Goal: Check status: Check status

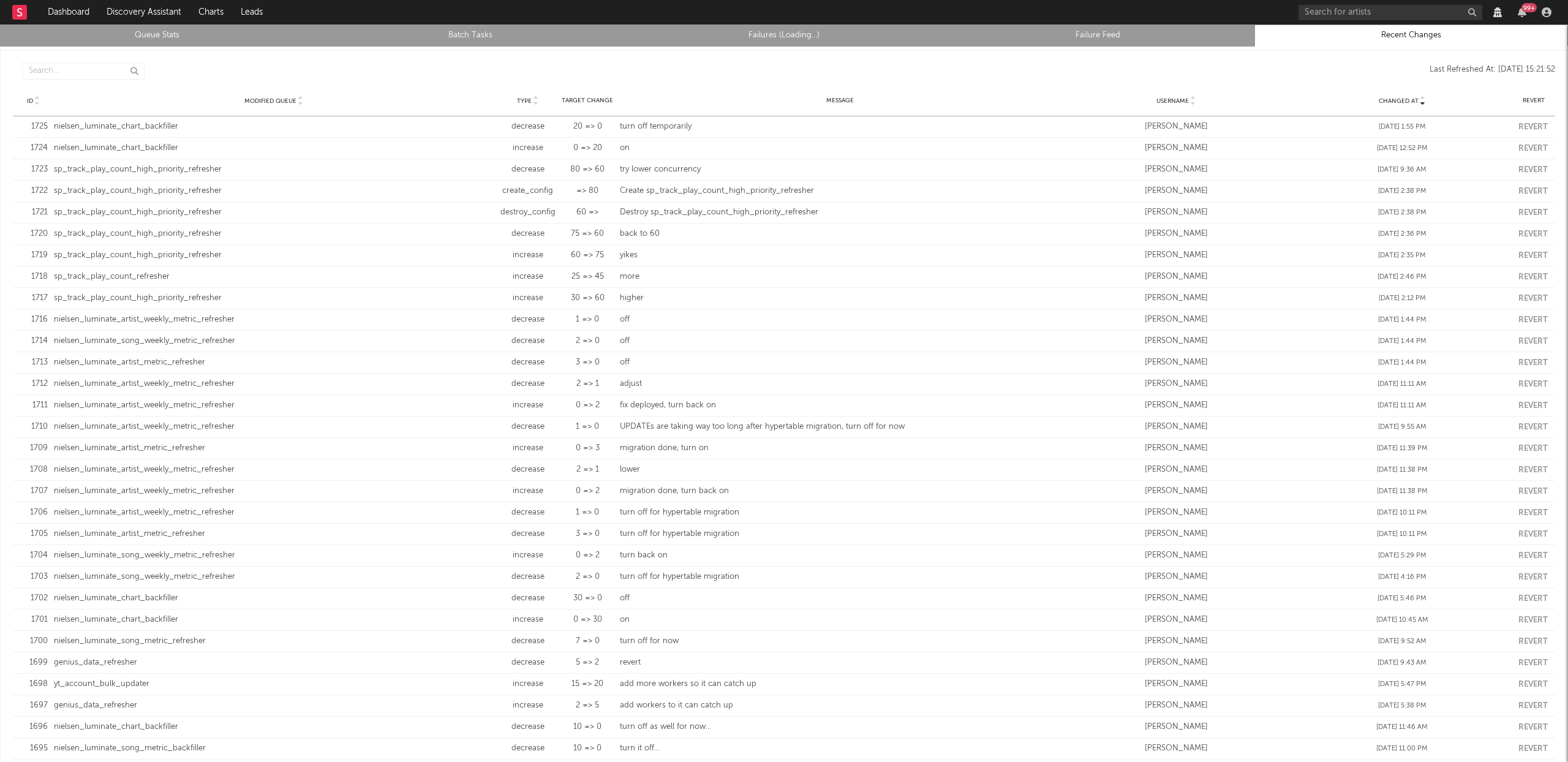
click at [171, 32] on link "Queue Stats" at bounding box center [157, 36] width 300 height 15
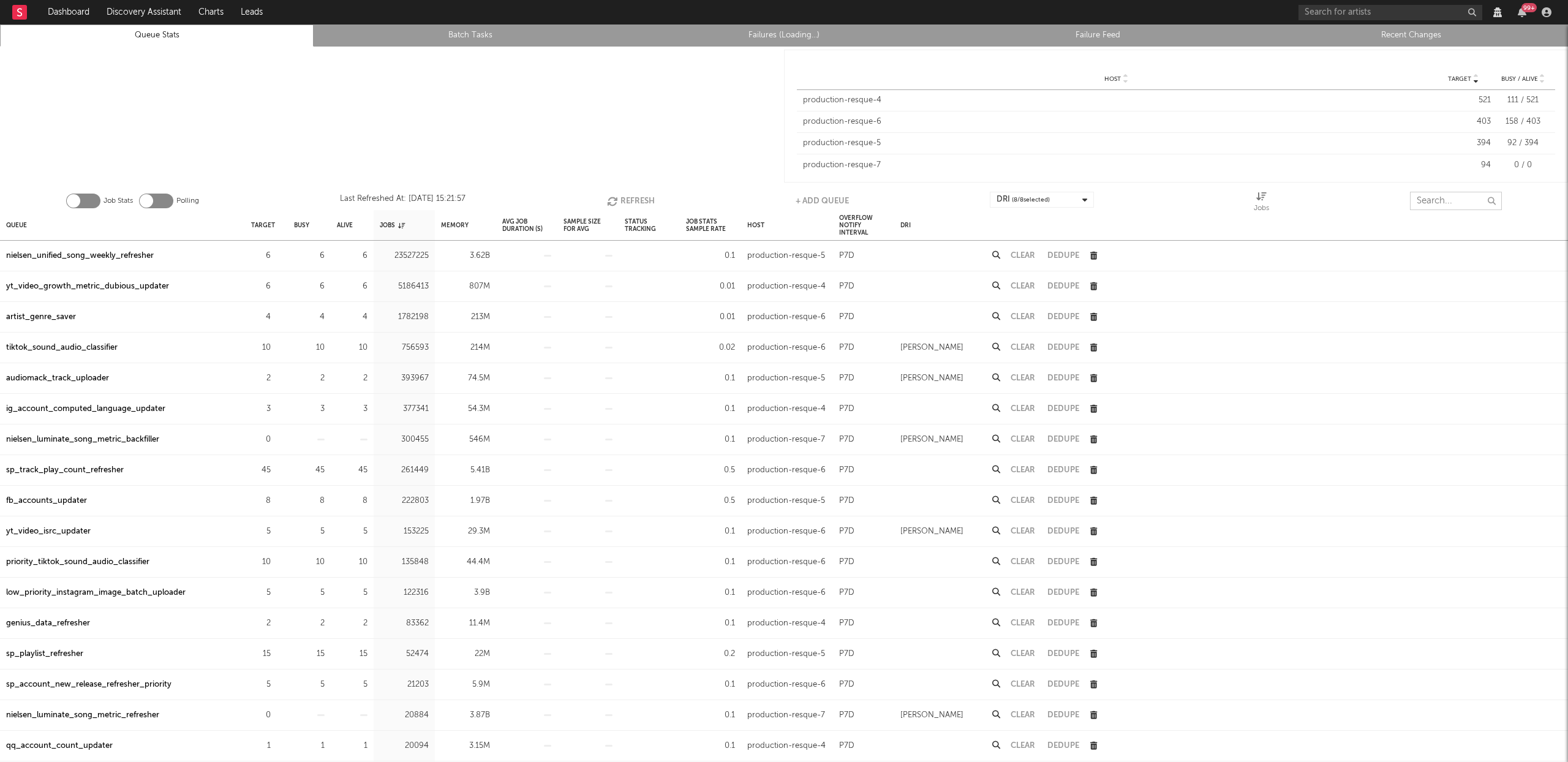
click at [1439, 205] on input "text" at bounding box center [1456, 201] width 92 height 18
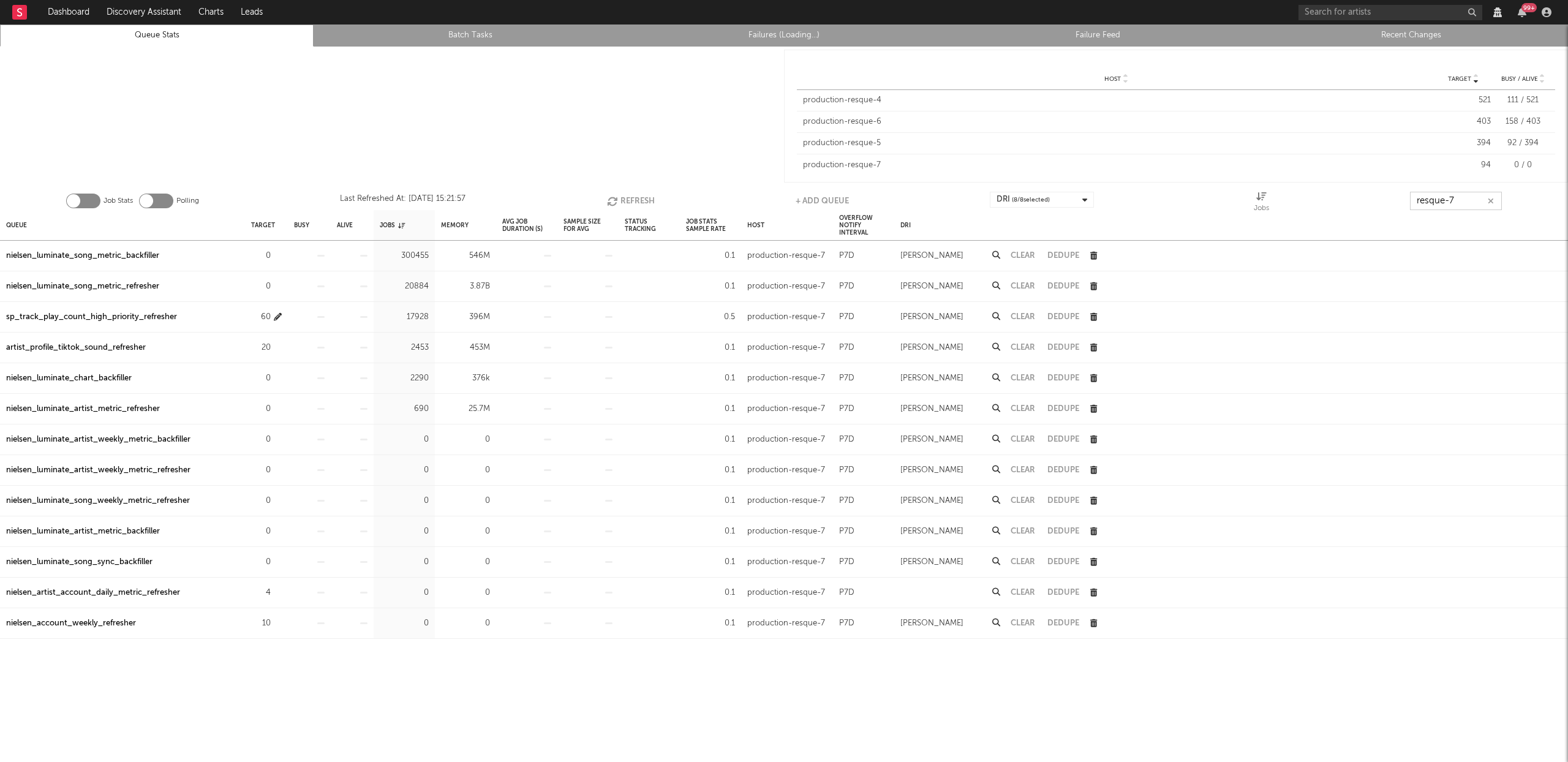
click at [278, 317] on icon "button" at bounding box center [278, 317] width 8 height 8
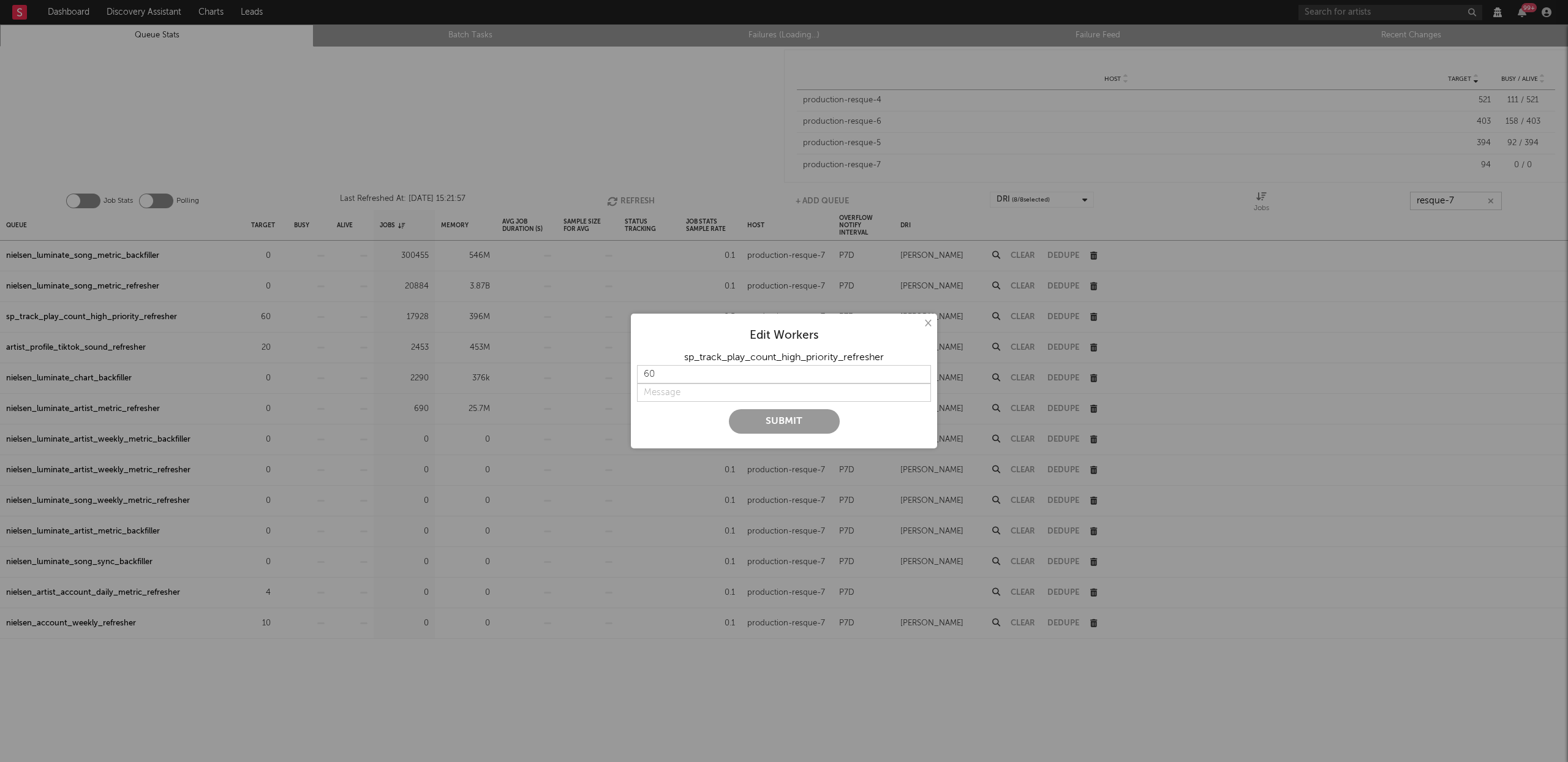
type input "resque-7"
click at [920, 376] on input "59" at bounding box center [784, 375] width 294 height 18
click at [920, 376] on input "58" at bounding box center [784, 375] width 294 height 18
click at [920, 376] on input "57" at bounding box center [784, 375] width 294 height 18
click at [920, 376] on input "56" at bounding box center [784, 375] width 294 height 18
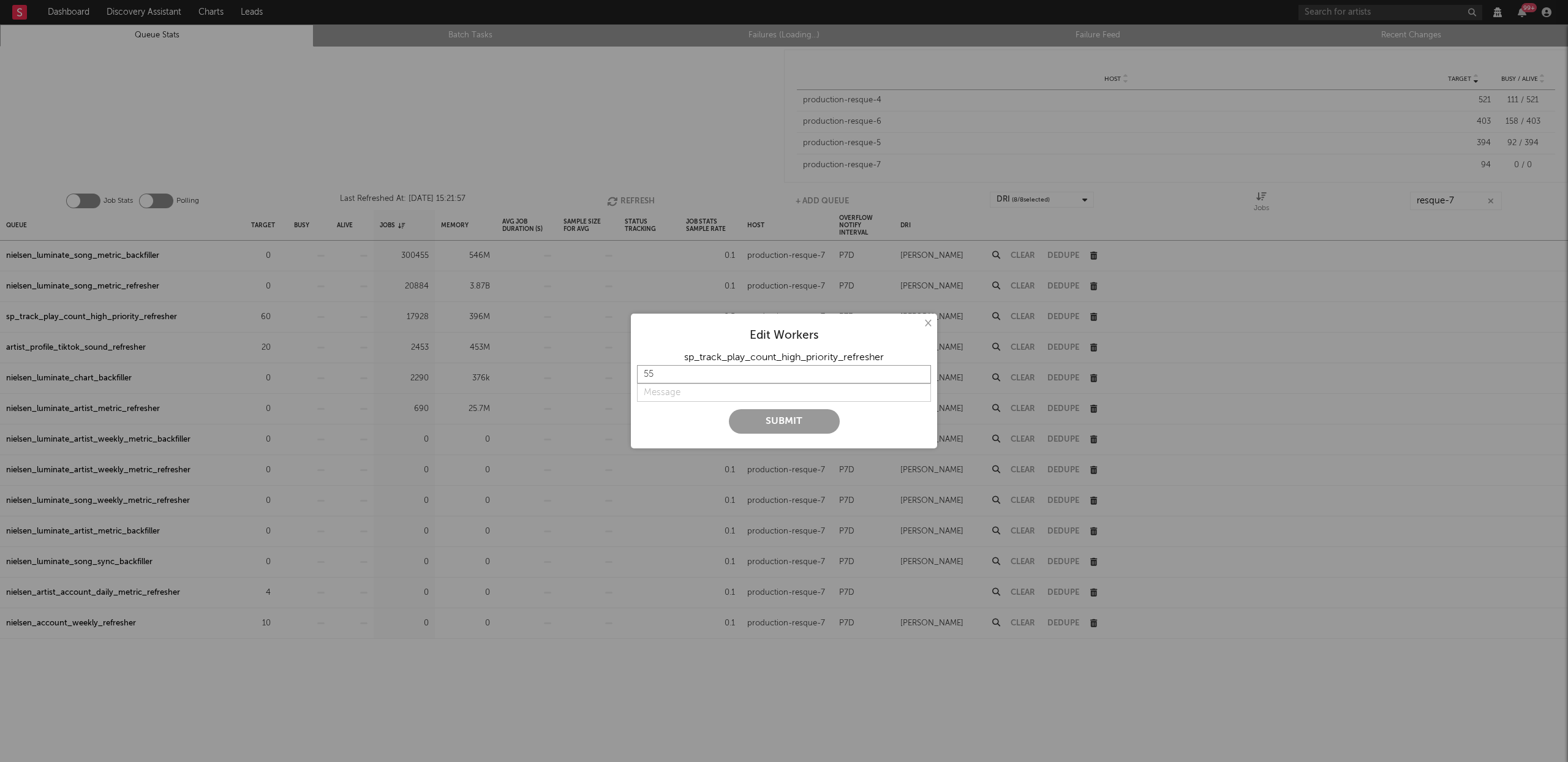
click at [920, 376] on input "55" at bounding box center [784, 375] width 294 height 18
click at [920, 376] on input "54" at bounding box center [784, 375] width 294 height 18
click at [920, 376] on input "53" at bounding box center [784, 375] width 294 height 18
click at [920, 376] on input "52" at bounding box center [784, 375] width 294 height 18
click at [920, 376] on input "51" at bounding box center [784, 375] width 294 height 18
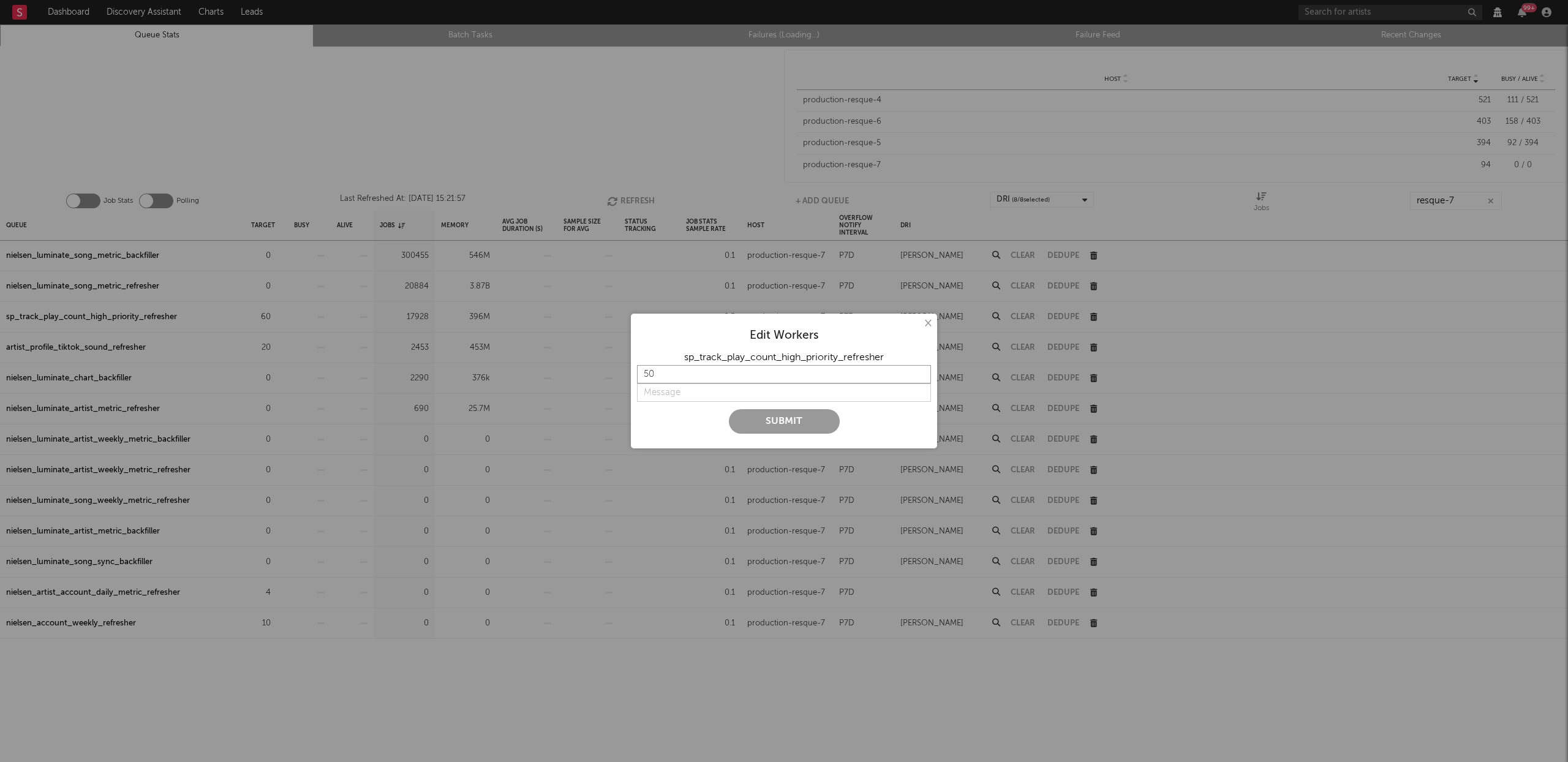
type input "50"
click at [922, 376] on input "50" at bounding box center [784, 375] width 294 height 18
click at [687, 395] on input "string" at bounding box center [784, 393] width 294 height 18
type input "c"
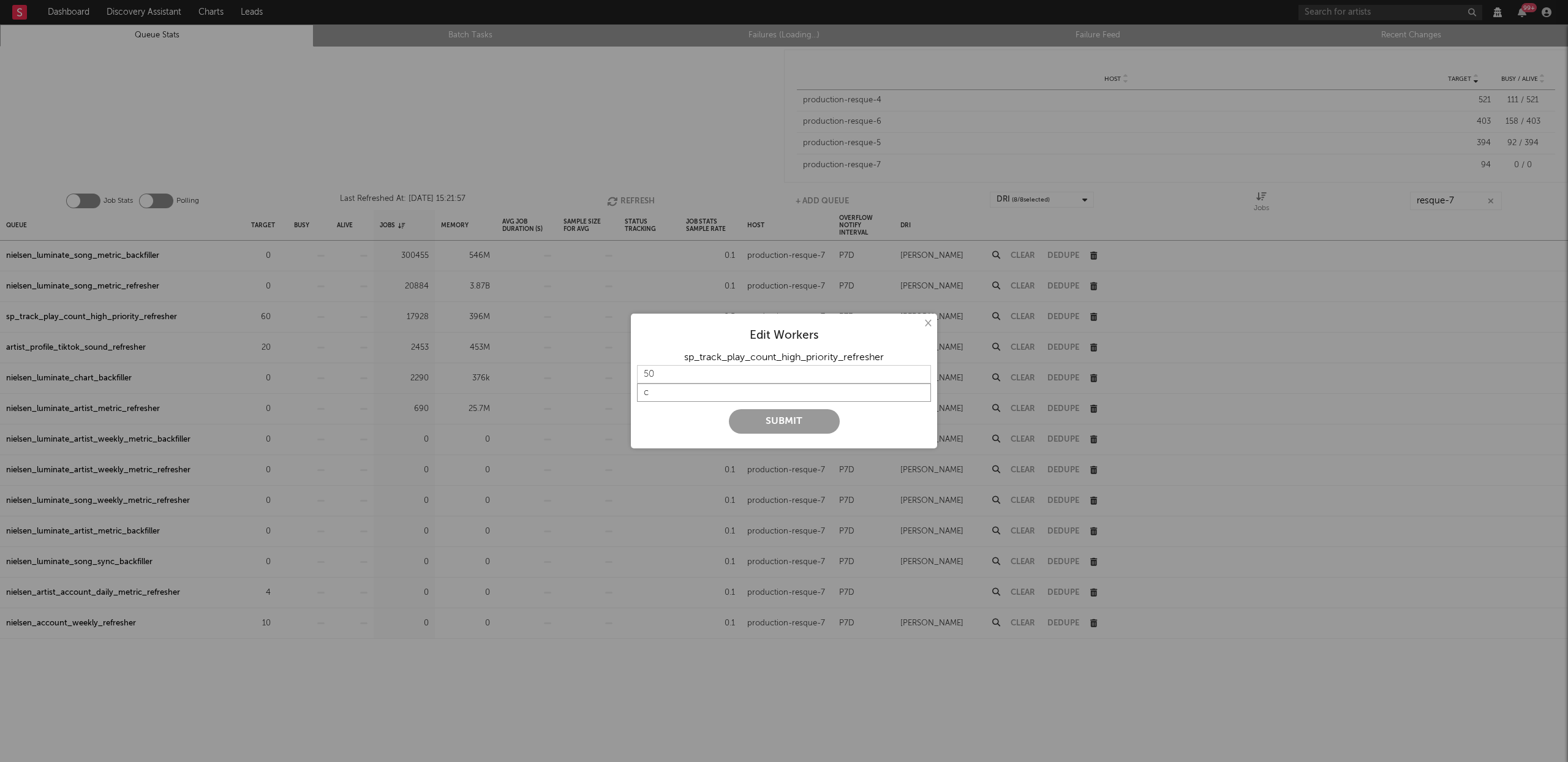
type input "c"
type input "concurrency still high?"
click at [802, 421] on button "Submit" at bounding box center [784, 421] width 111 height 25
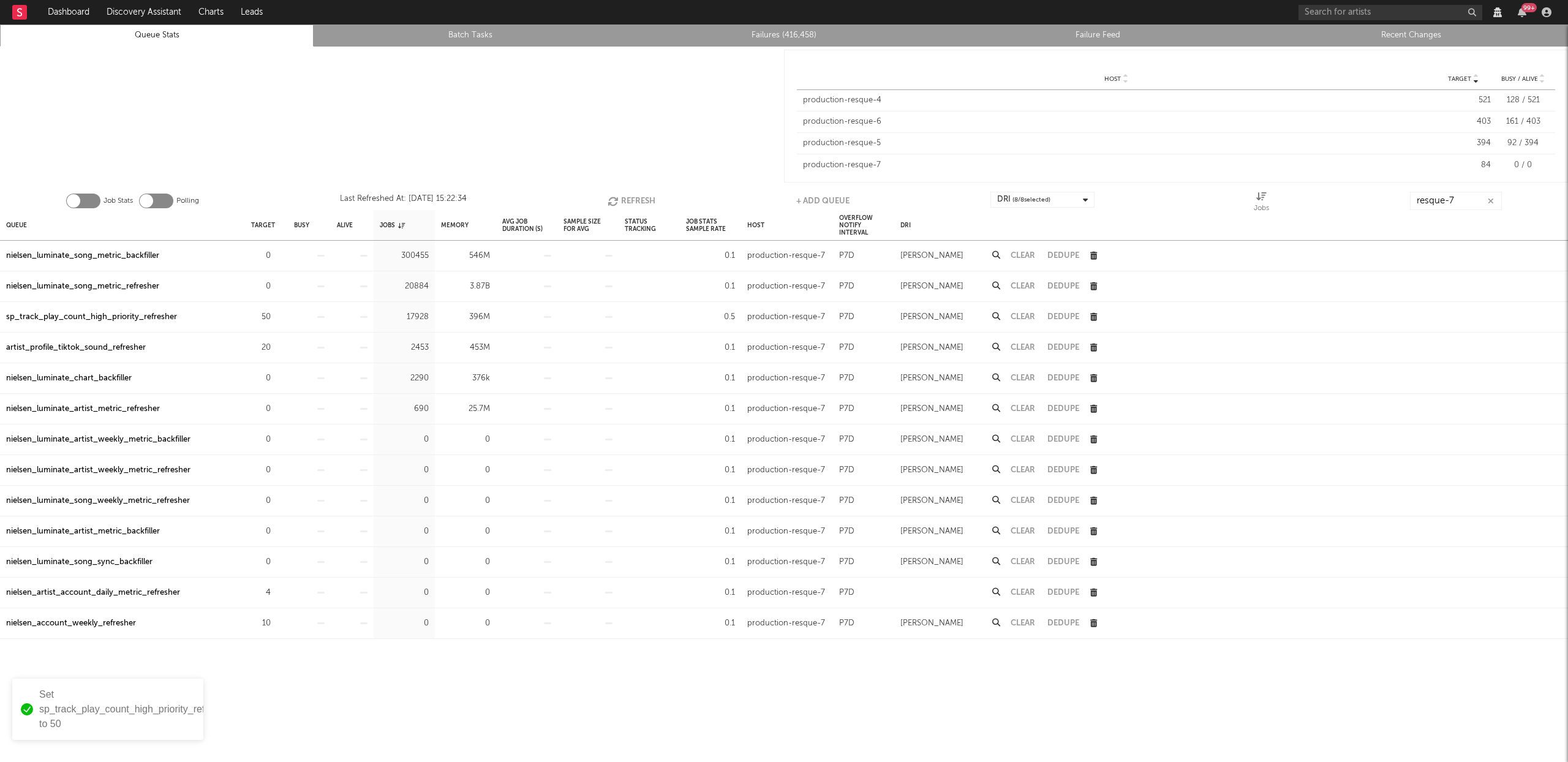
click at [1495, 205] on button "button" at bounding box center [1491, 201] width 10 height 12
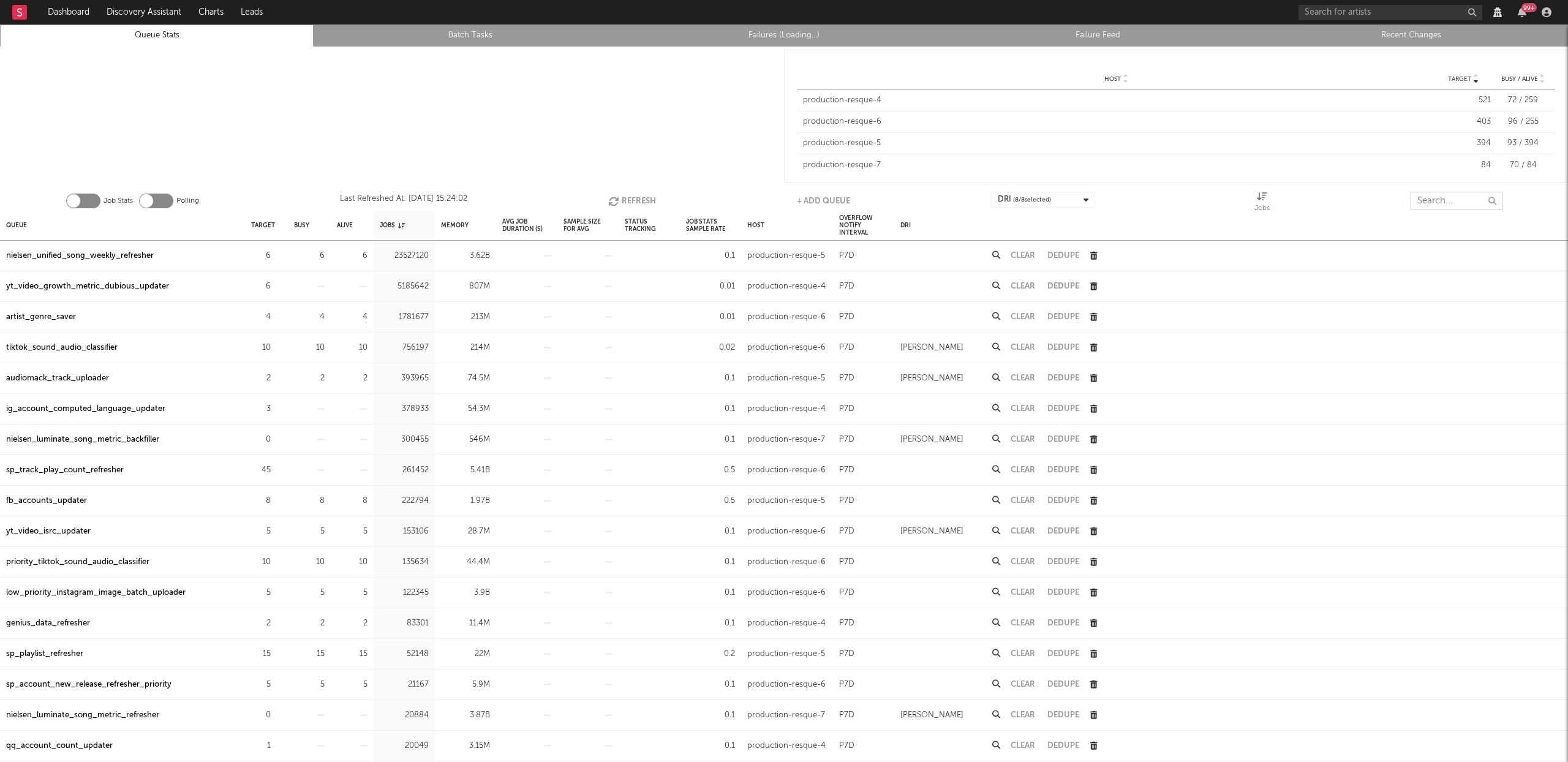
click at [1439, 201] on input "text" at bounding box center [1456, 201] width 92 height 18
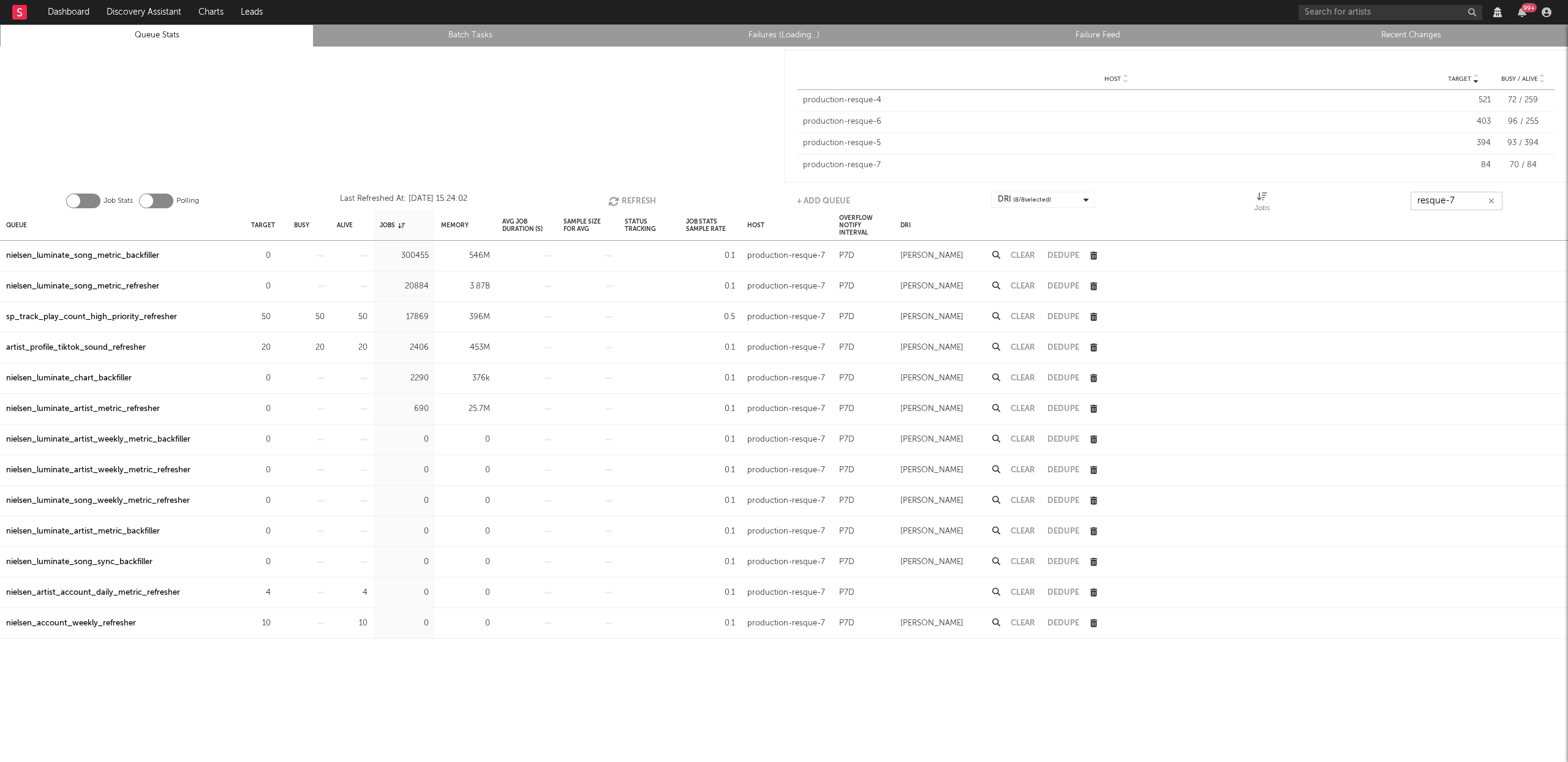
click at [617, 195] on button "Refresh" at bounding box center [632, 201] width 48 height 18
click at [635, 198] on button "Refresh" at bounding box center [631, 201] width 48 height 18
click at [635, 198] on button "Refresh" at bounding box center [632, 201] width 48 height 18
type input "resque-7"
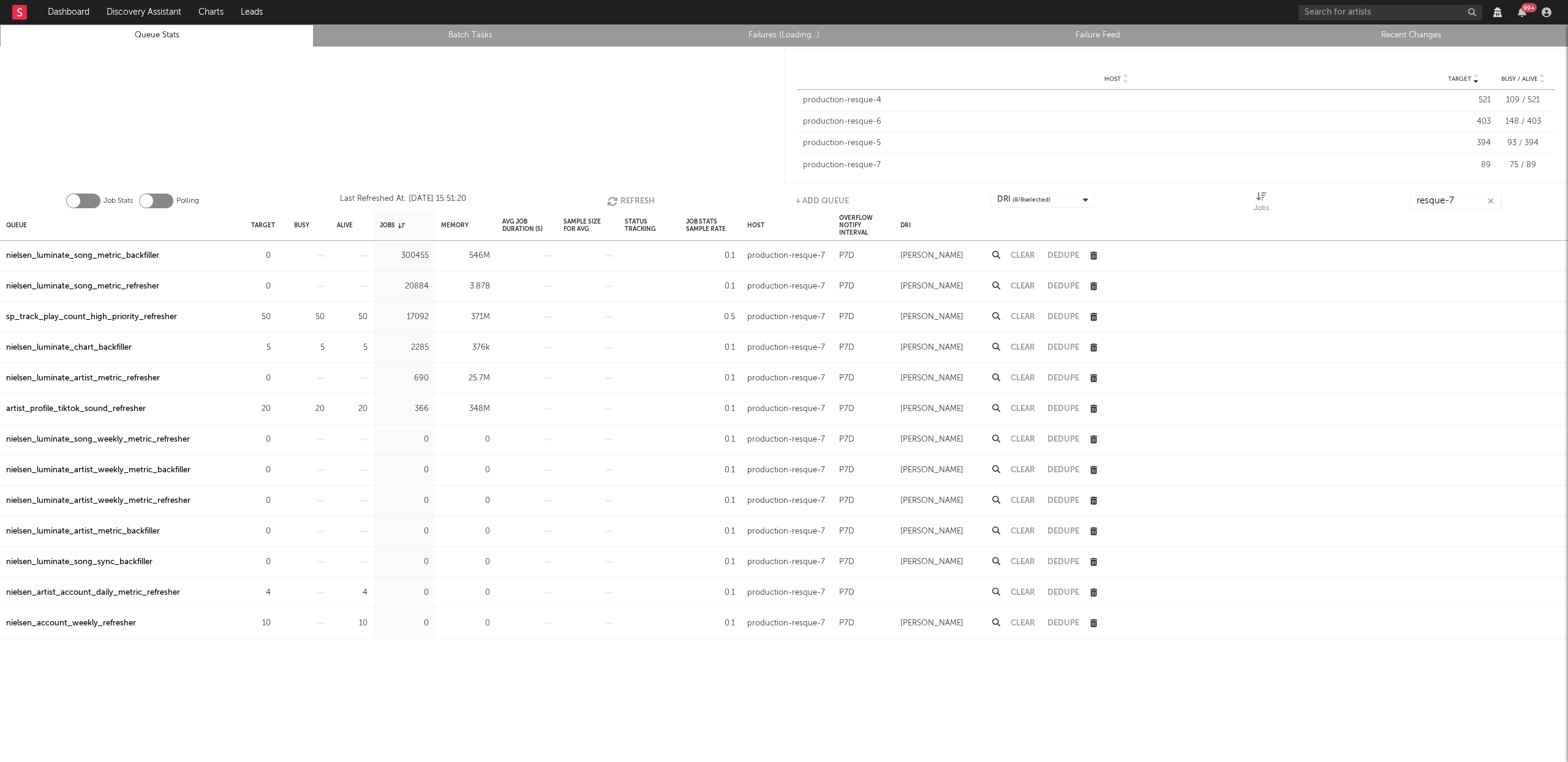
click at [636, 204] on button "Refresh" at bounding box center [631, 201] width 48 height 18
click at [629, 197] on button "Refresh" at bounding box center [632, 201] width 48 height 18
click at [628, 199] on button "Refresh" at bounding box center [631, 201] width 48 height 18
drag, startPoint x: 1445, startPoint y: 30, endPoint x: 1439, endPoint y: 33, distance: 6.7
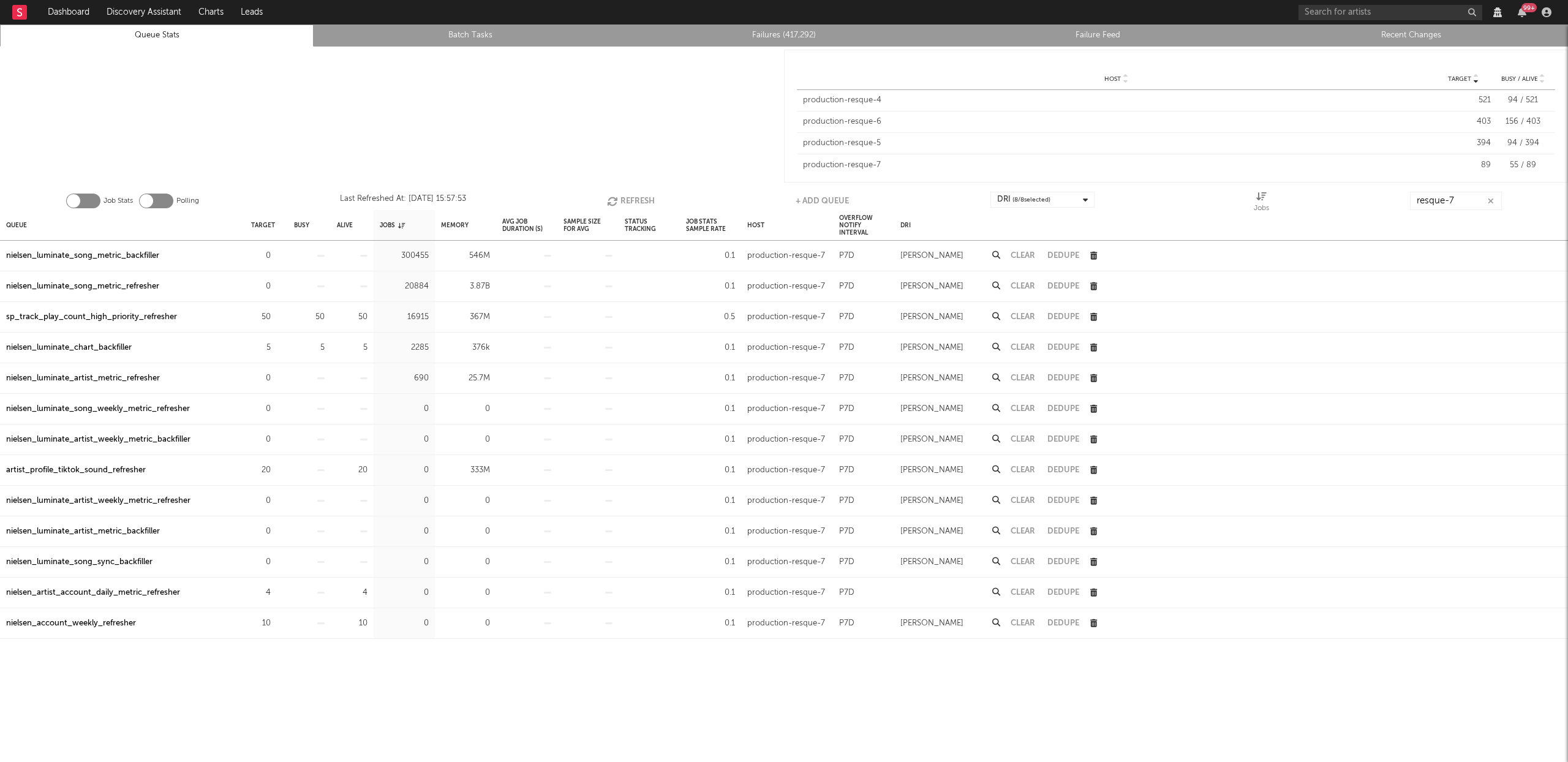
click at [1445, 30] on link "Recent Changes" at bounding box center [1411, 36] width 300 height 15
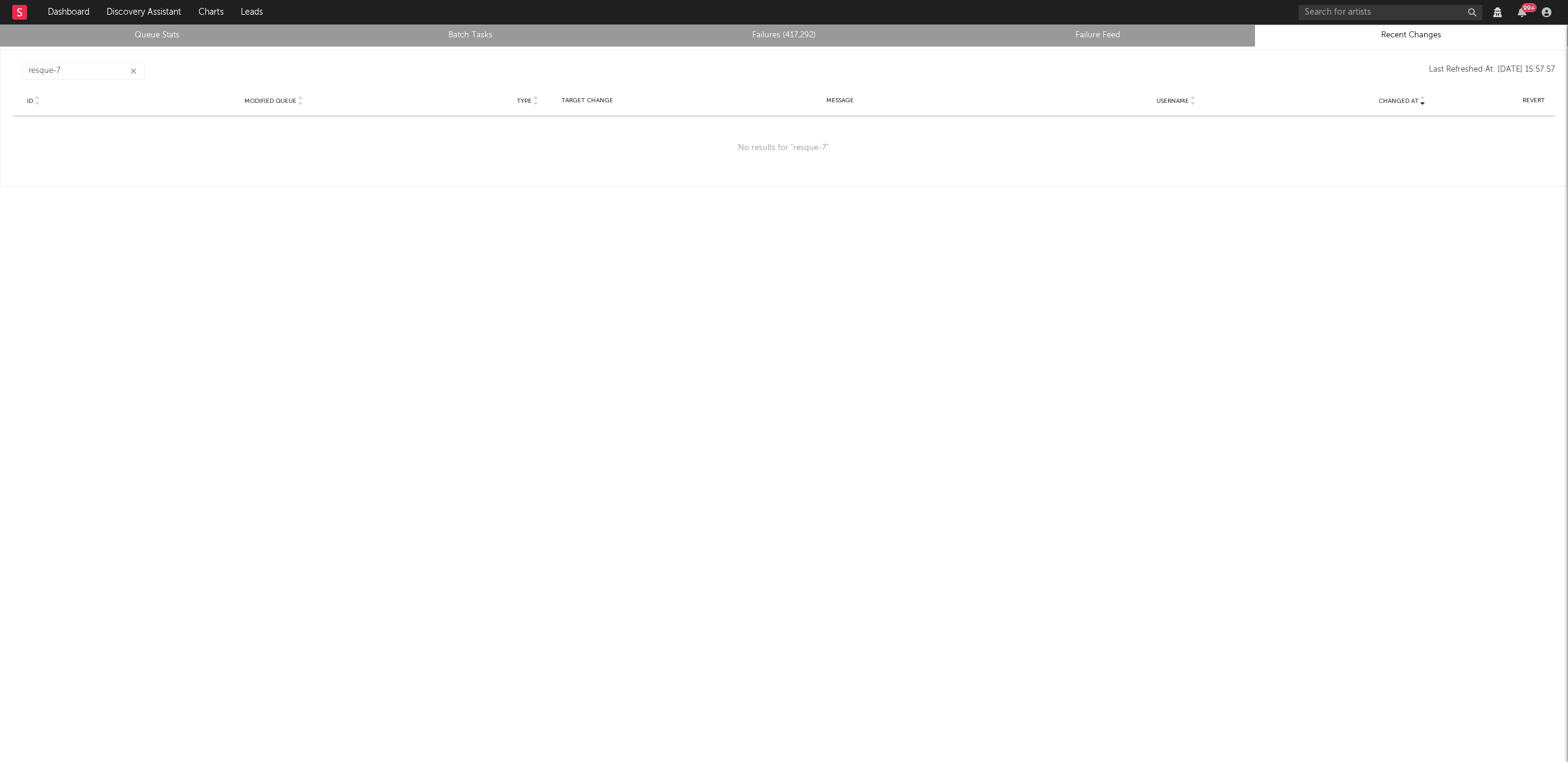
click at [133, 68] on icon "button" at bounding box center [133, 71] width 6 height 8
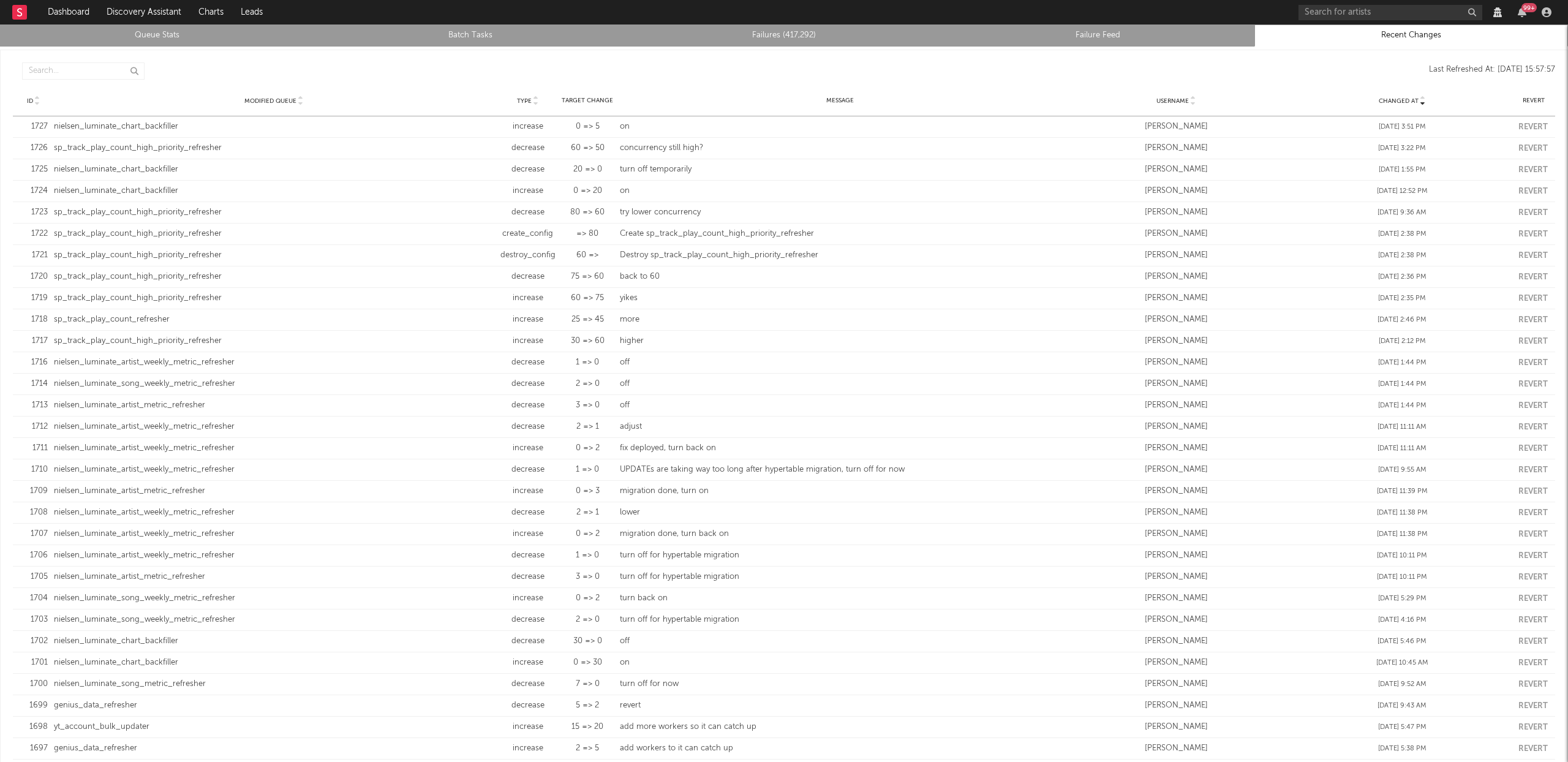
click at [182, 38] on link "Queue Stats" at bounding box center [157, 36] width 300 height 15
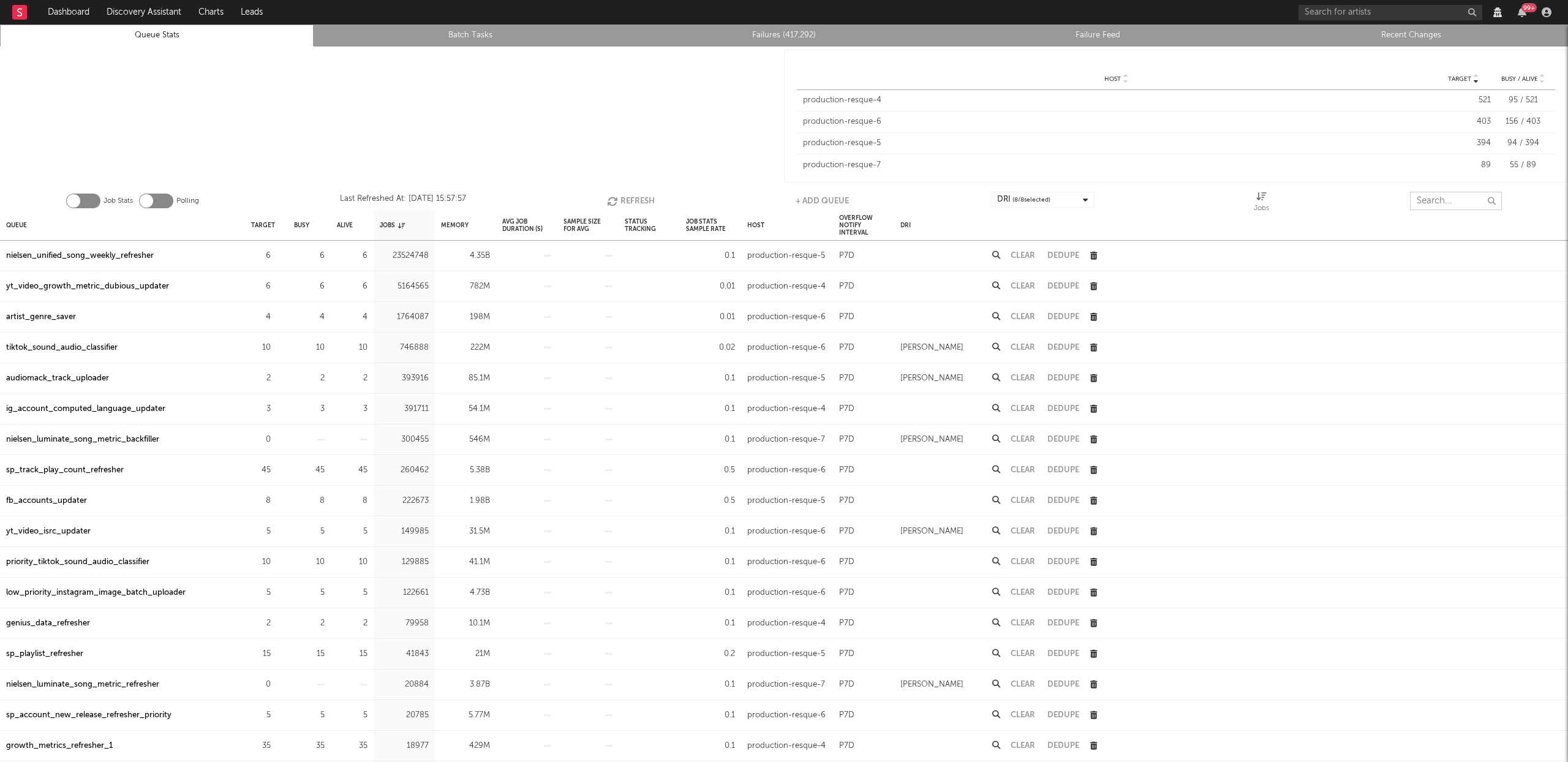
click at [1432, 206] on input "text" at bounding box center [1456, 201] width 92 height 18
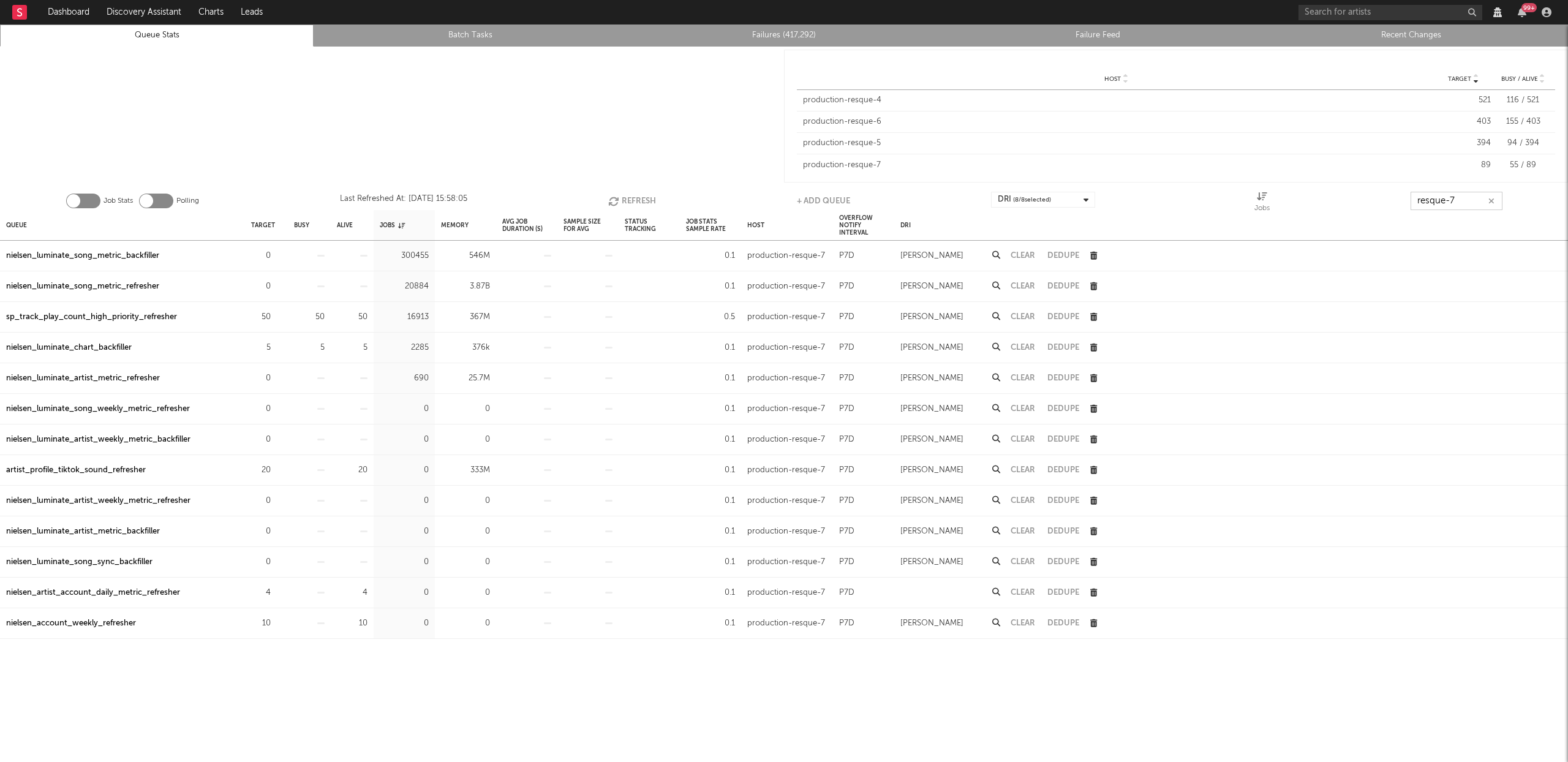
click at [618, 201] on icon "button" at bounding box center [615, 201] width 14 height 10
type input "resque-7"
click at [1432, 33] on link "Recent Changes" at bounding box center [1411, 36] width 300 height 15
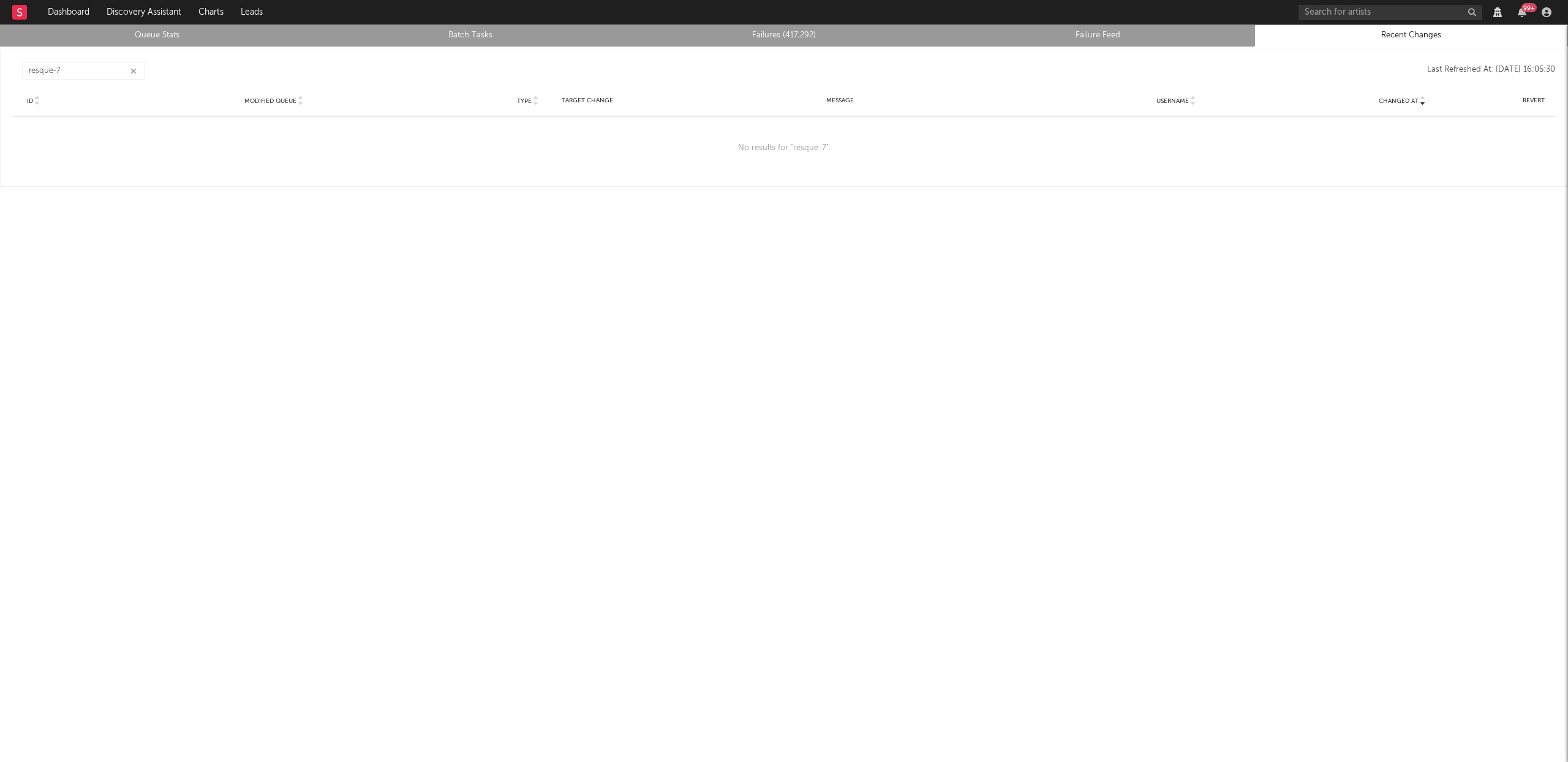
click at [131, 71] on icon "button" at bounding box center [133, 71] width 6 height 8
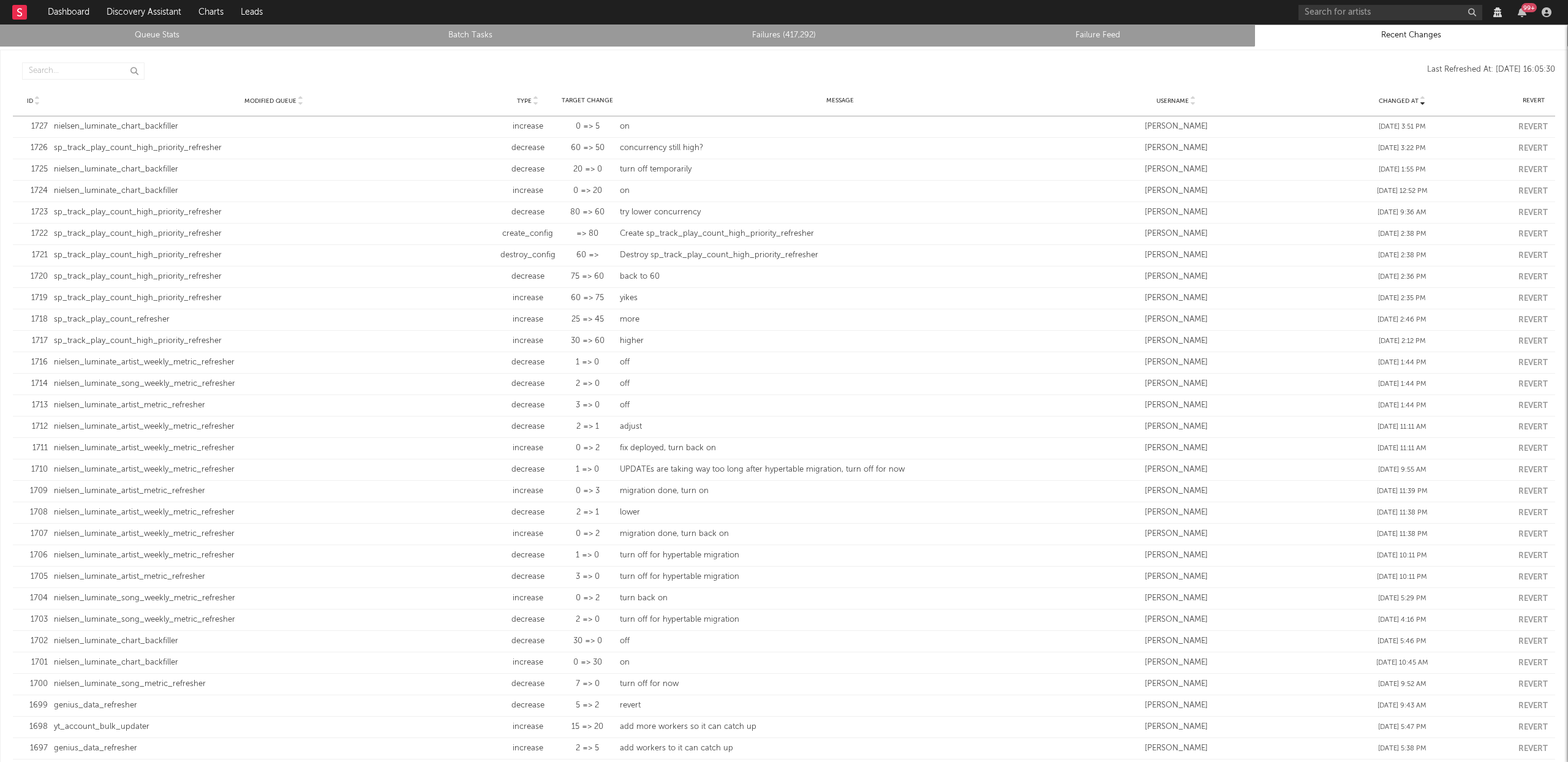
click at [171, 33] on link "Queue Stats" at bounding box center [157, 36] width 300 height 15
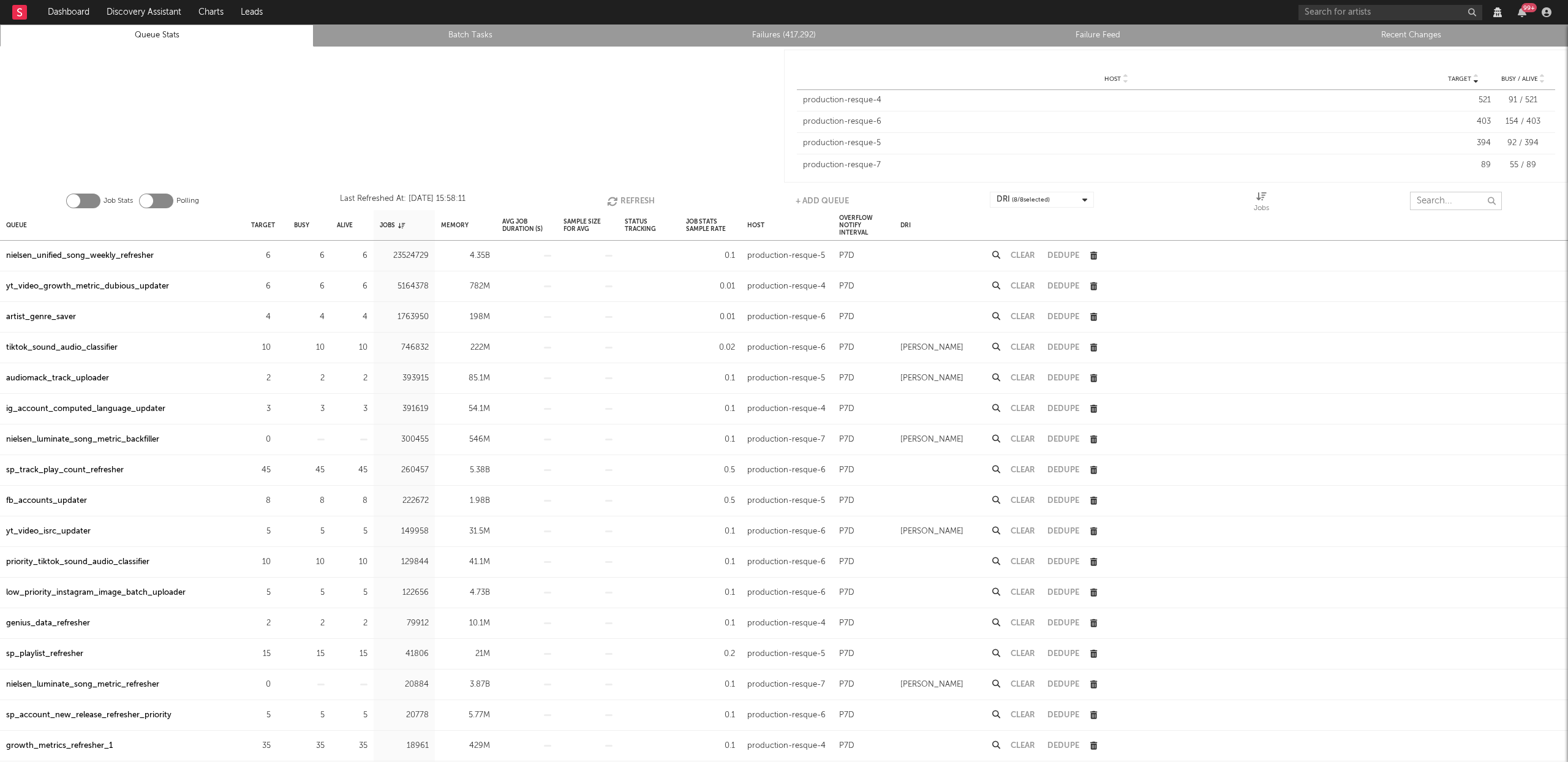
click at [1465, 199] on input "text" at bounding box center [1456, 201] width 92 height 18
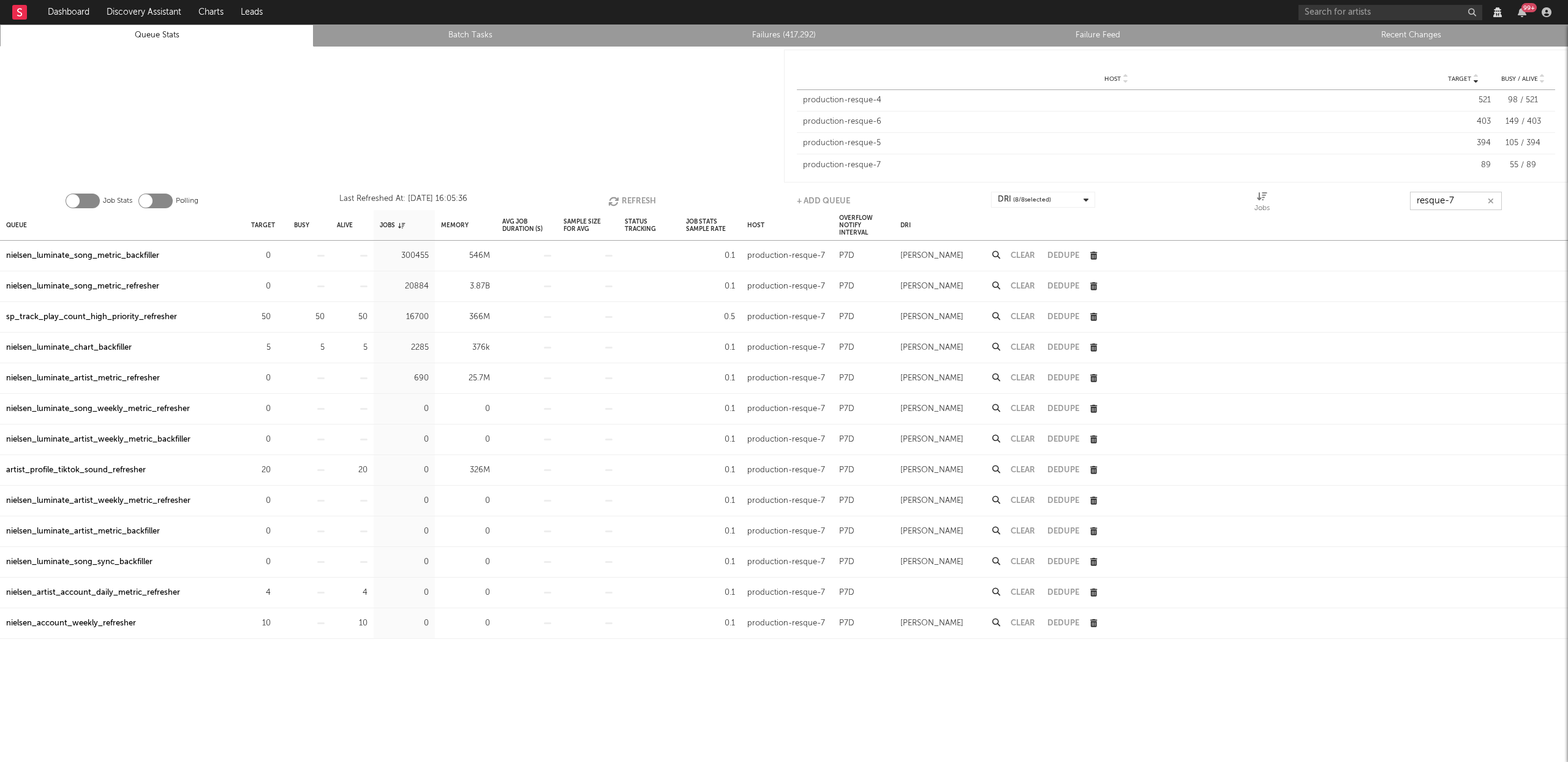
click at [636, 198] on button "Refresh" at bounding box center [632, 201] width 48 height 18
type input "resque-7"
click at [626, 202] on button "Refresh" at bounding box center [632, 201] width 48 height 18
click at [84, 345] on div "nielsen_luminate_chart_backfiller" at bounding box center [69, 348] width 125 height 15
click at [637, 199] on button "Refresh" at bounding box center [632, 201] width 48 height 18
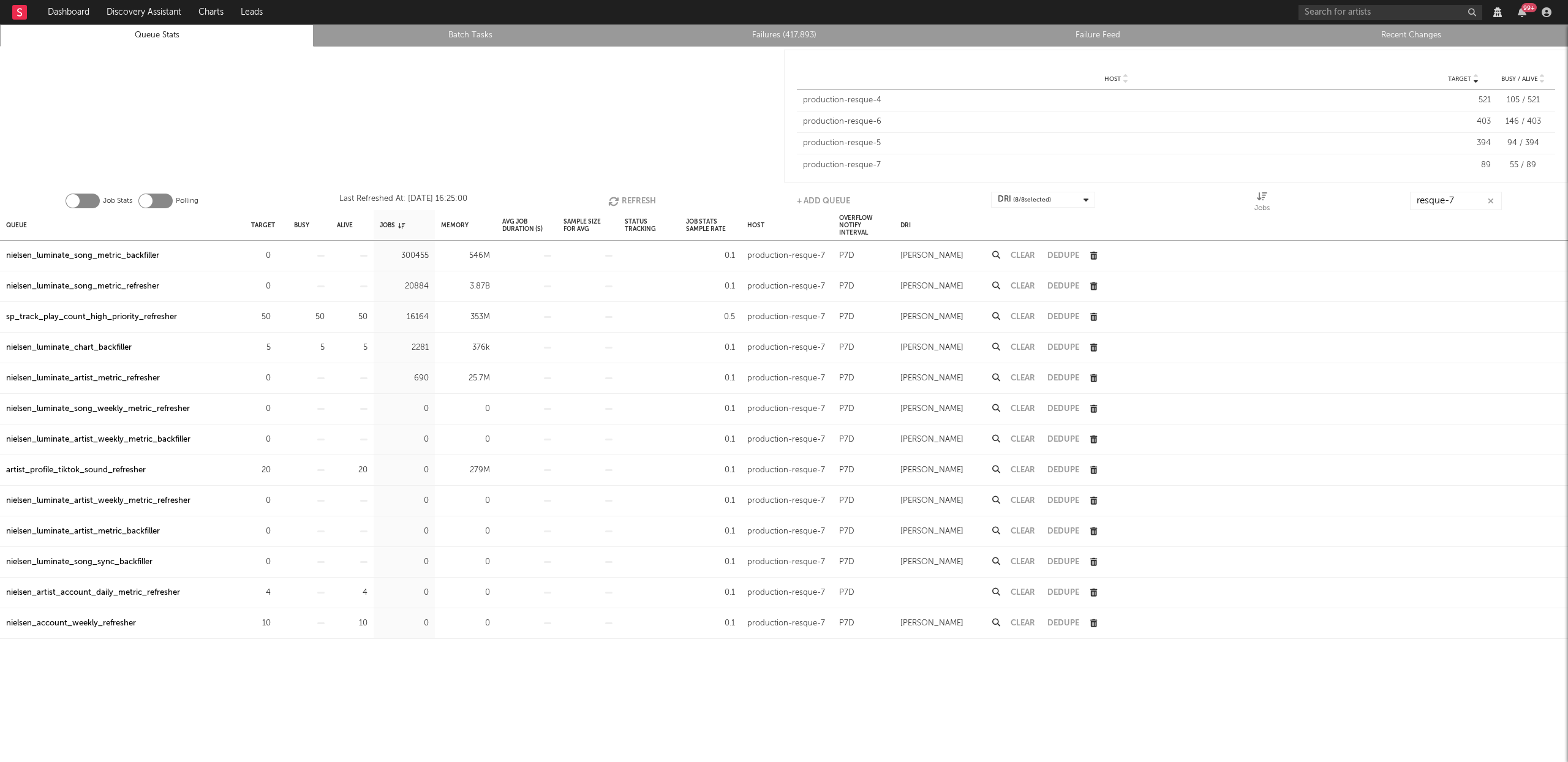
click at [632, 197] on button "Refresh" at bounding box center [632, 201] width 48 height 18
click at [638, 199] on button "Refresh" at bounding box center [632, 201] width 48 height 18
click at [628, 197] on button "Refresh" at bounding box center [633, 201] width 48 height 18
click at [623, 195] on button "Refresh" at bounding box center [632, 201] width 48 height 18
click at [627, 197] on button "Refresh" at bounding box center [632, 201] width 48 height 18
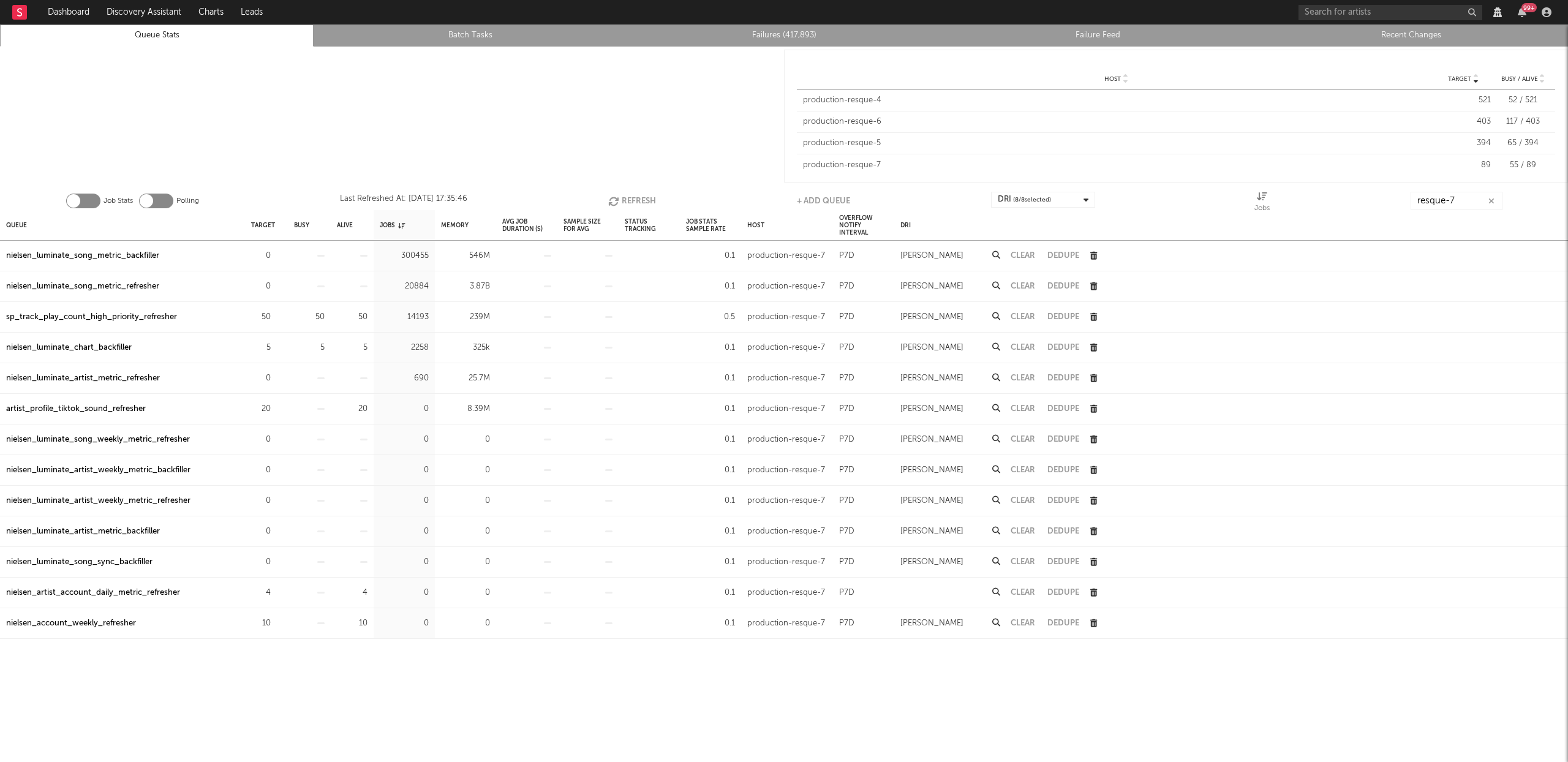
click at [622, 200] on button "Refresh" at bounding box center [632, 201] width 48 height 18
